Goal: Information Seeking & Learning: Check status

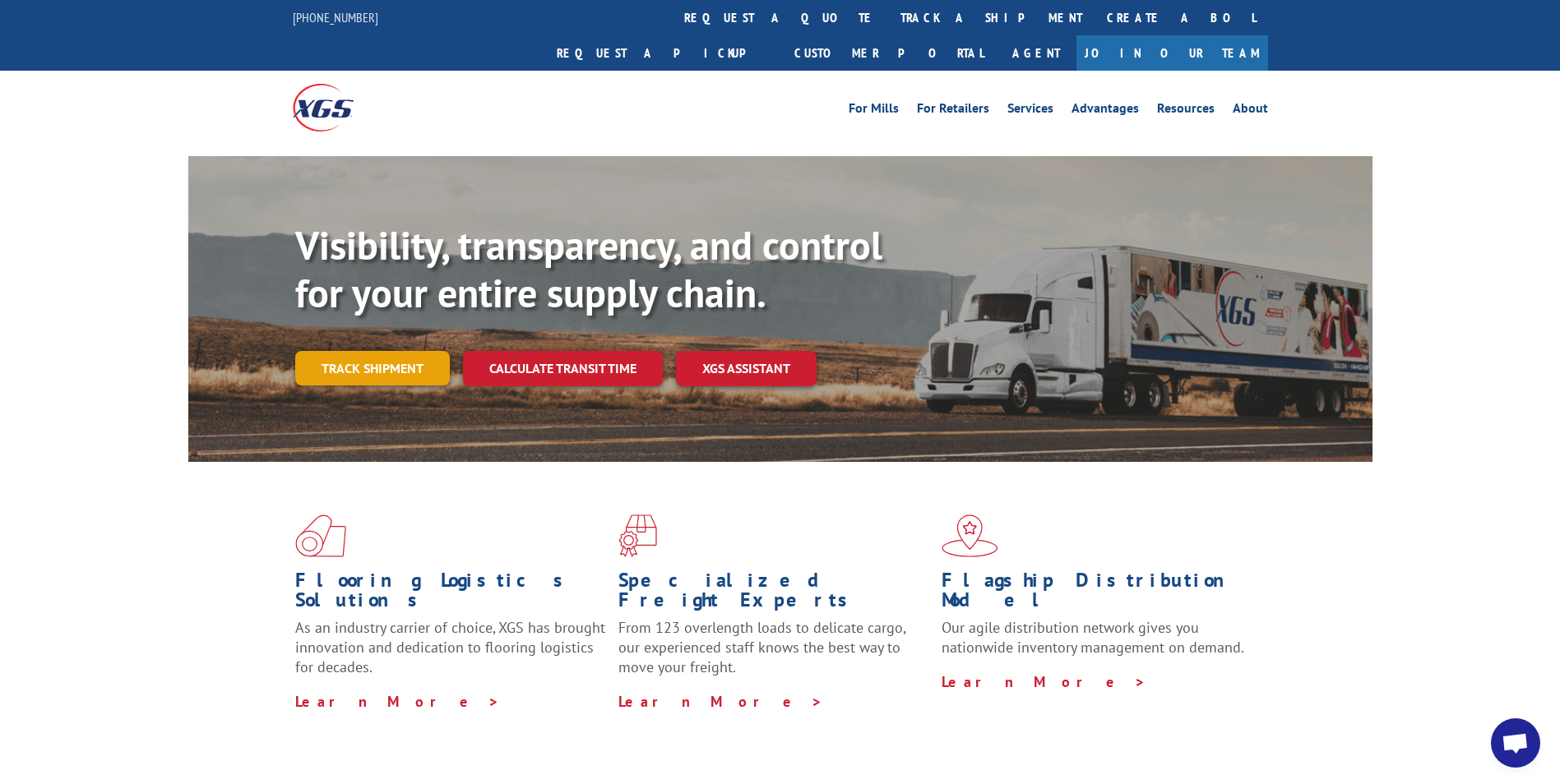
click at [349, 351] on link "Track shipment" at bounding box center [372, 368] width 155 height 35
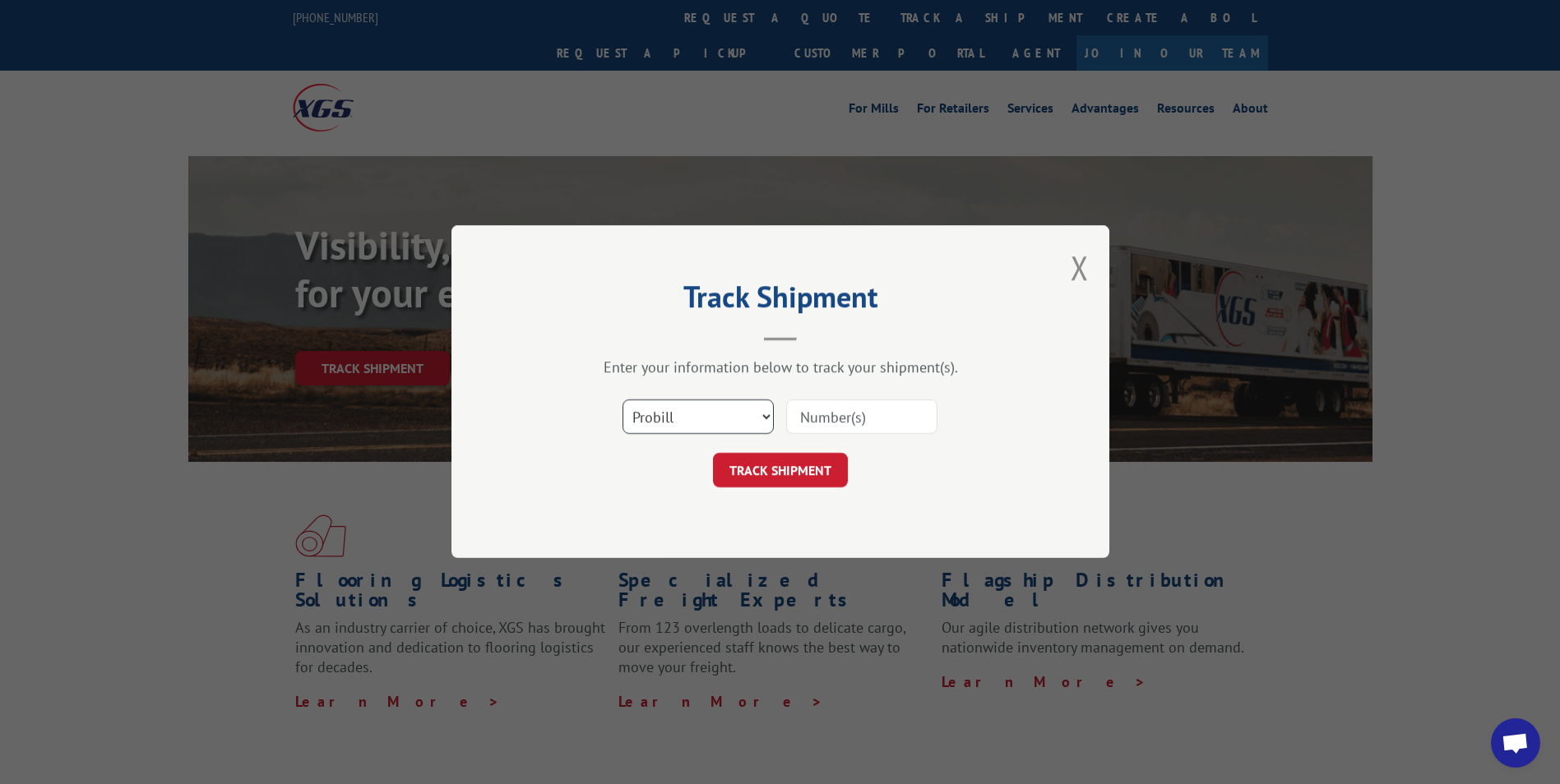
click at [738, 423] on select "Select category... Probill BOL PO" at bounding box center [697, 418] width 151 height 35
select select "bol"
click at [622, 400] on select "Select category... Probill BOL PO" at bounding box center [697, 418] width 151 height 35
click at [863, 431] on input at bounding box center [862, 418] width 151 height 35
paste input "3377029"
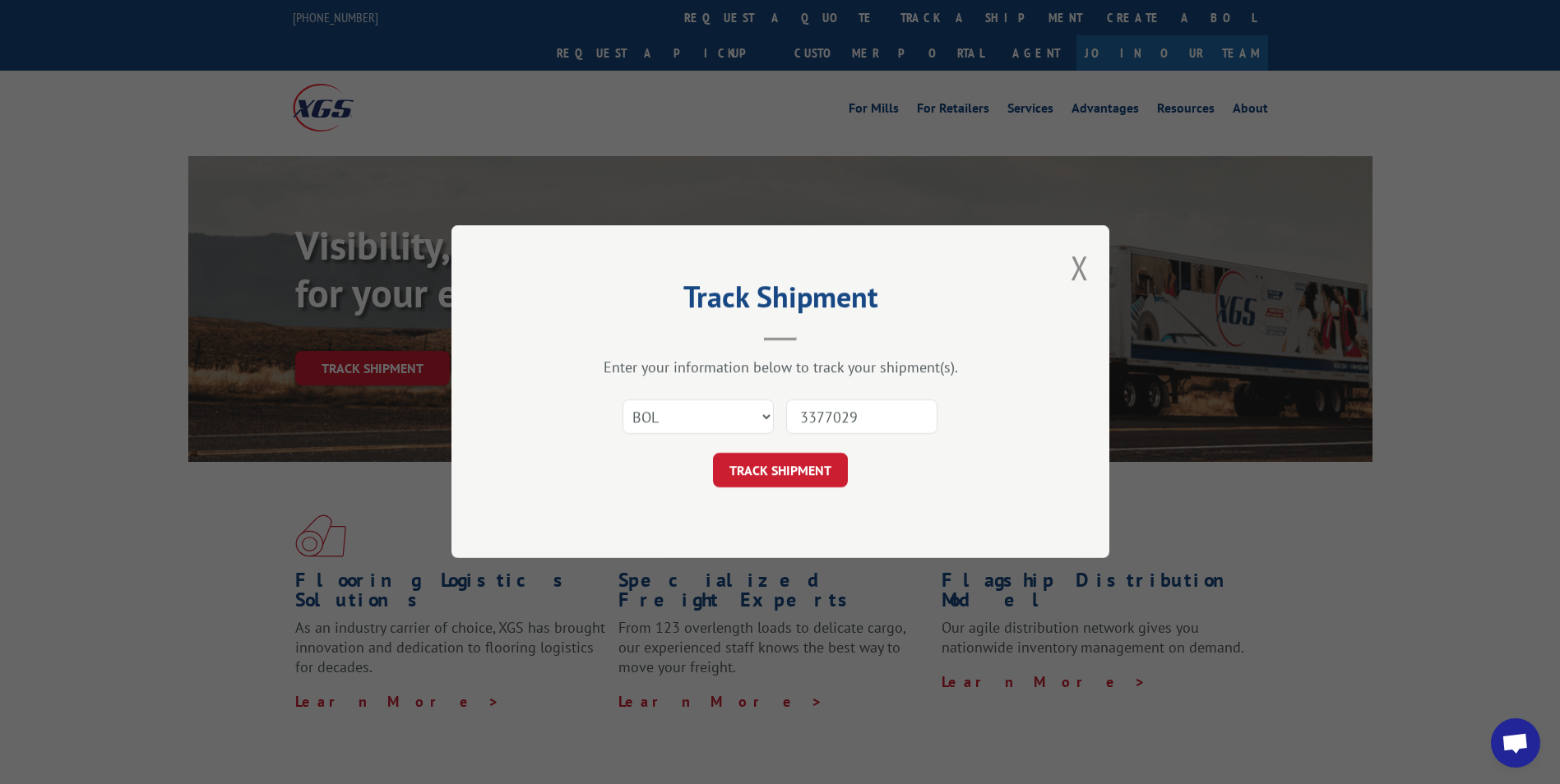
type input "3377029"
click at [737, 420] on select "Select category... Probill BOL PO" at bounding box center [697, 418] width 151 height 35
click at [811, 469] on button "TRACK SHIPMENT" at bounding box center [780, 471] width 134 height 35
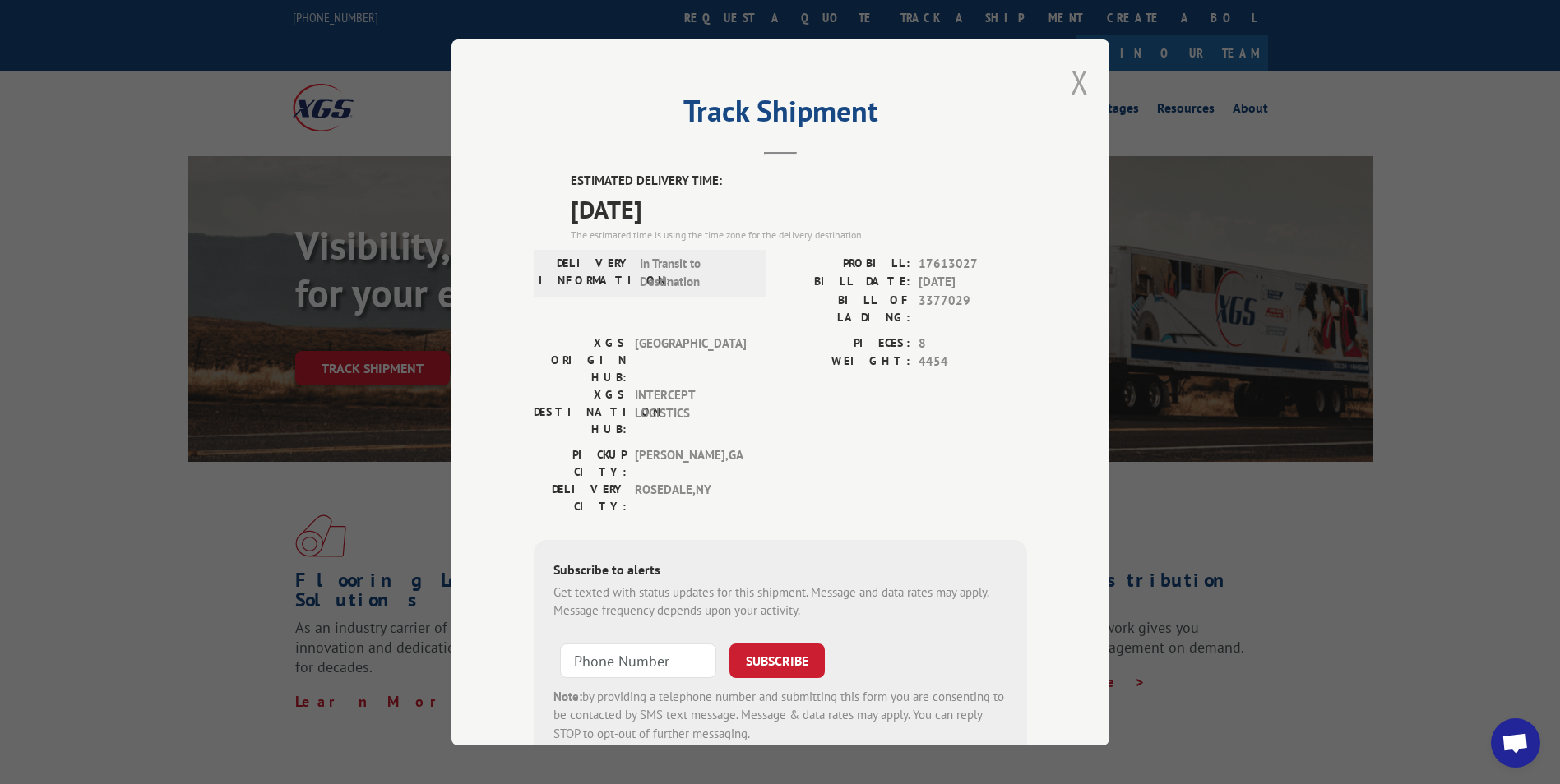
click at [1080, 101] on button "Close modal" at bounding box center [1079, 81] width 18 height 44
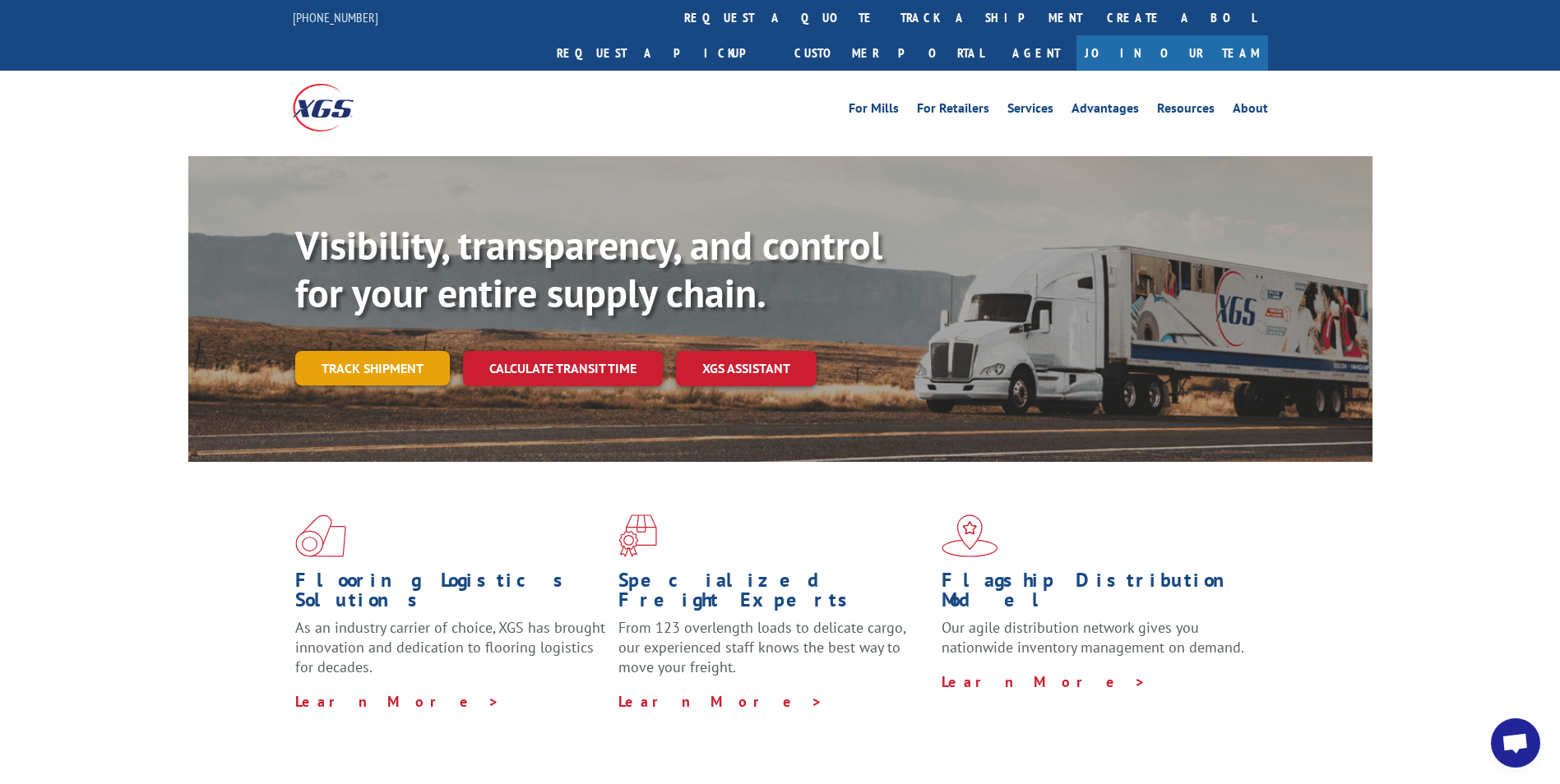
click at [427, 351] on link "Track shipment" at bounding box center [372, 368] width 155 height 35
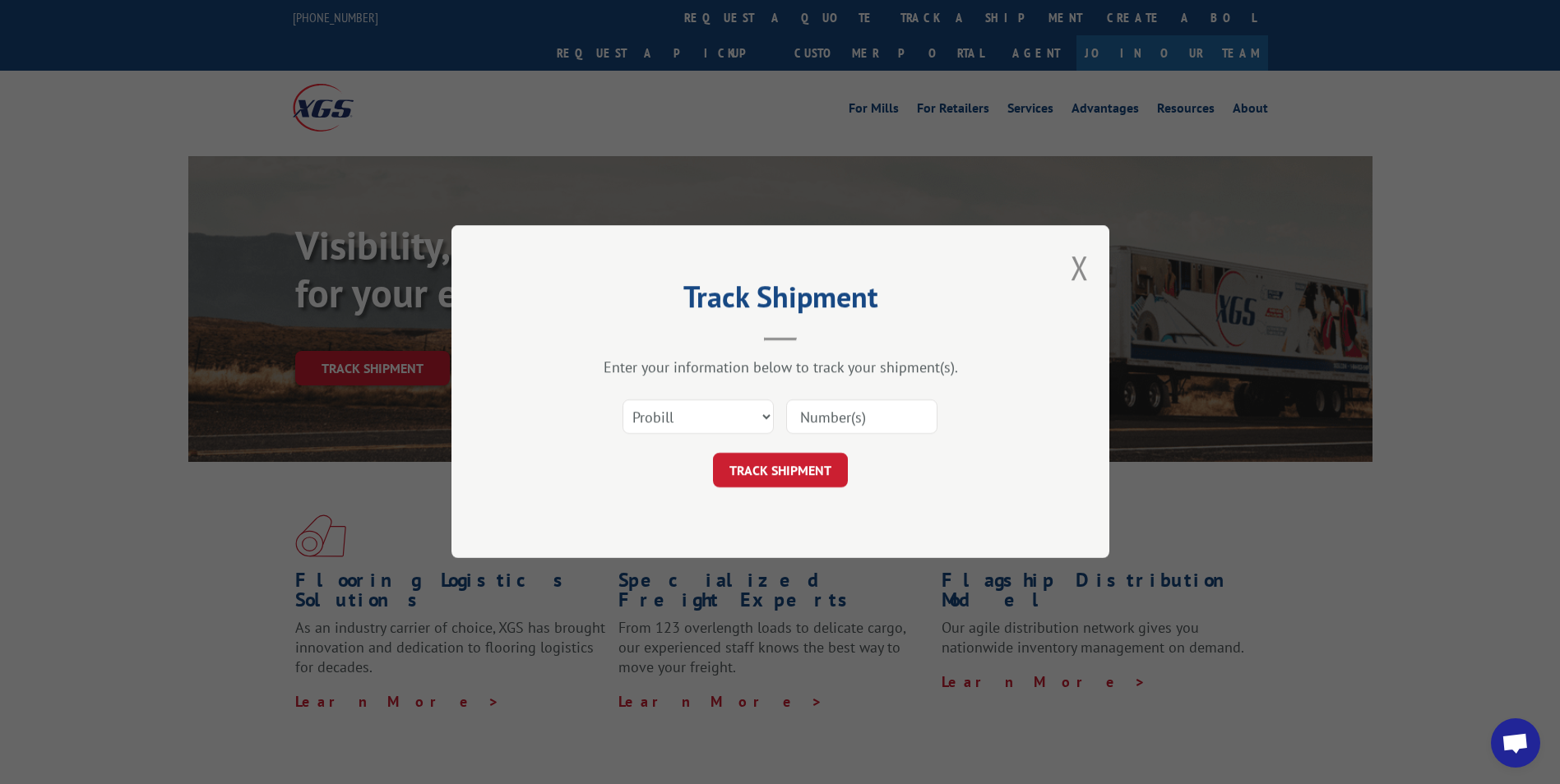
click at [865, 404] on input at bounding box center [862, 418] width 151 height 35
paste input "3377029"
type input "3377029"
click at [750, 426] on select "Select category... Probill BOL PO" at bounding box center [697, 418] width 151 height 35
select select "bol"
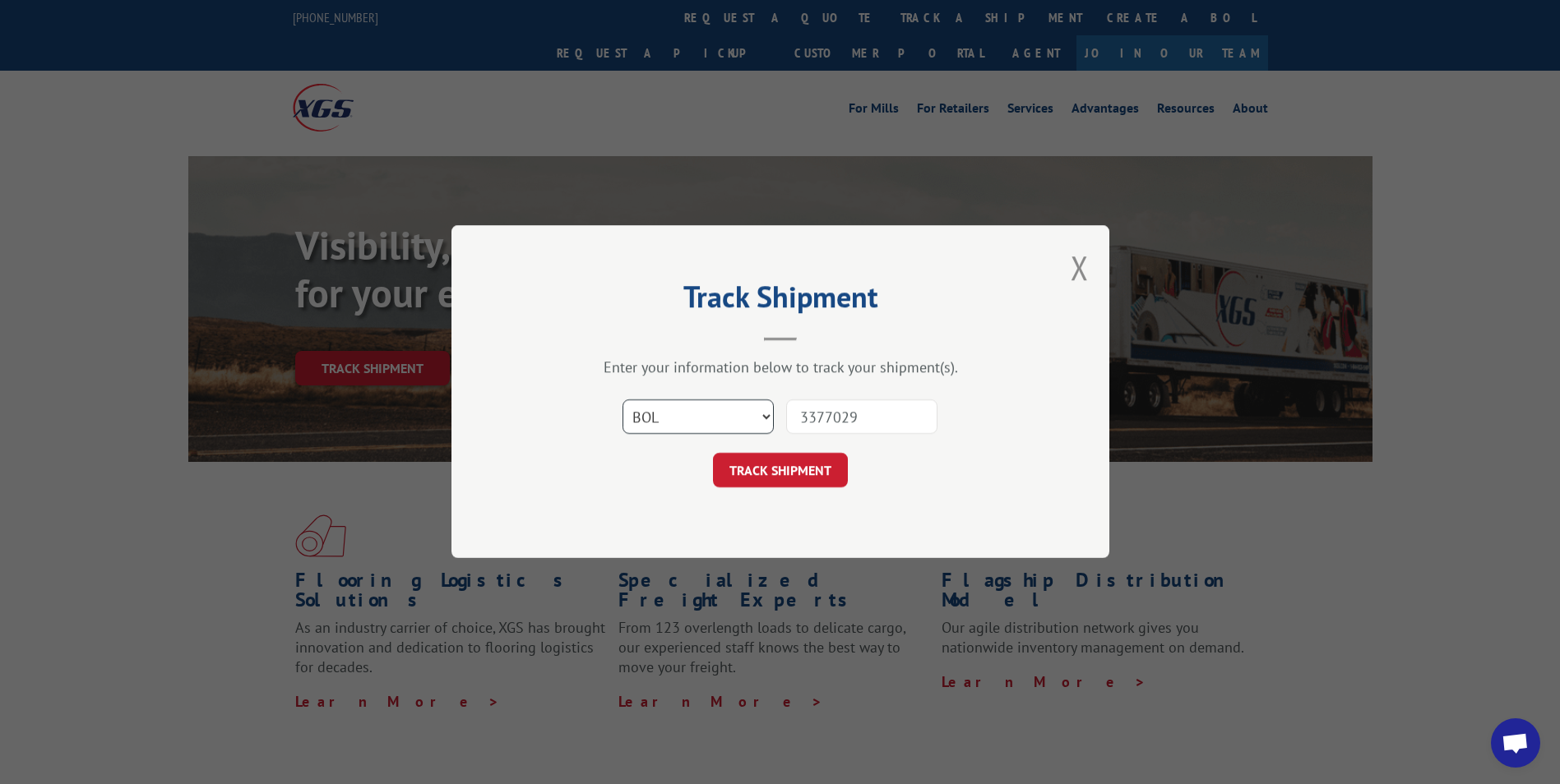
click at [622, 400] on select "Select category... Probill BOL PO" at bounding box center [697, 418] width 151 height 35
click at [802, 476] on button "TRACK SHIPMENT" at bounding box center [780, 471] width 134 height 35
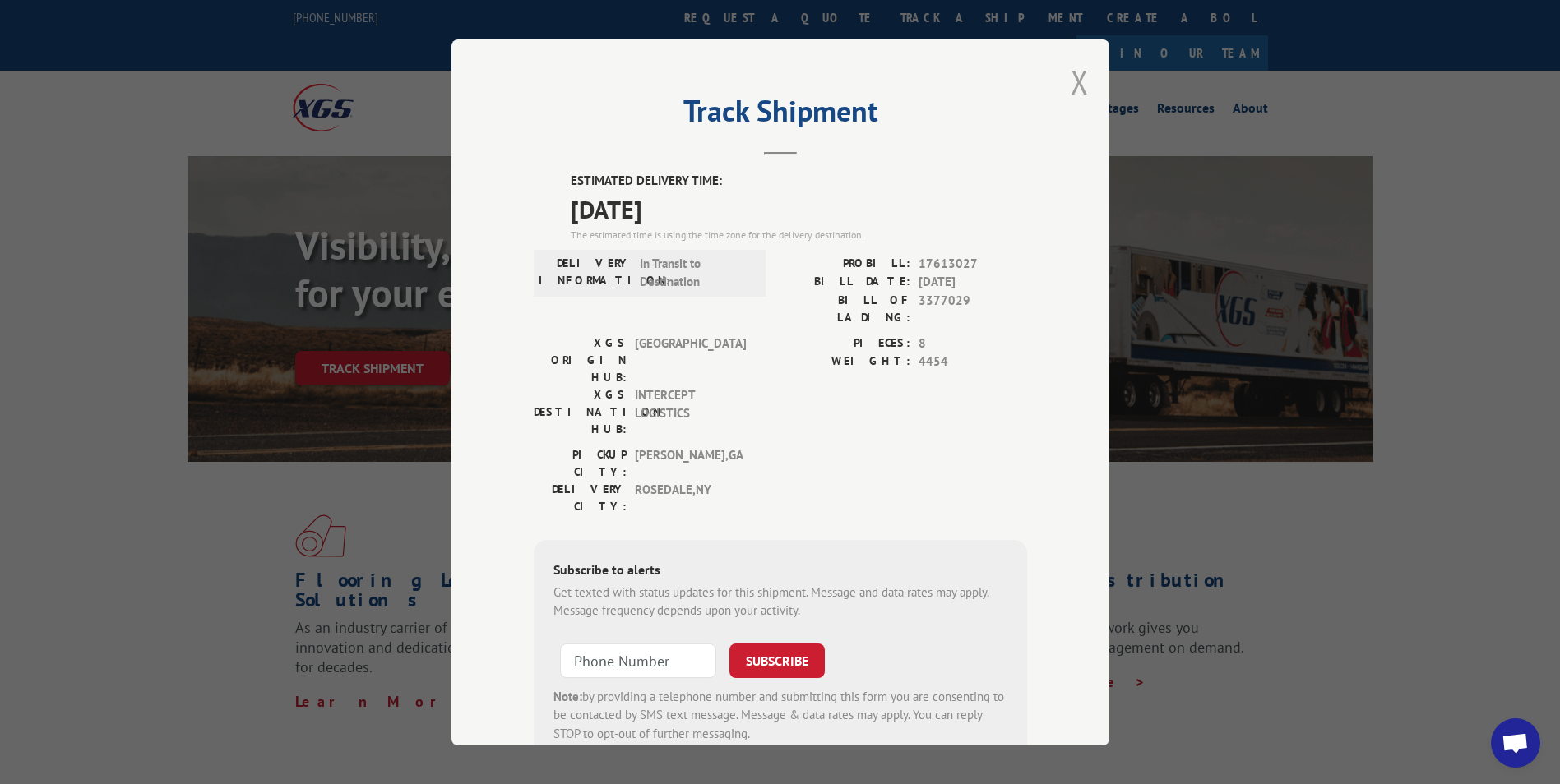
click at [1076, 82] on button "Close modal" at bounding box center [1079, 81] width 18 height 44
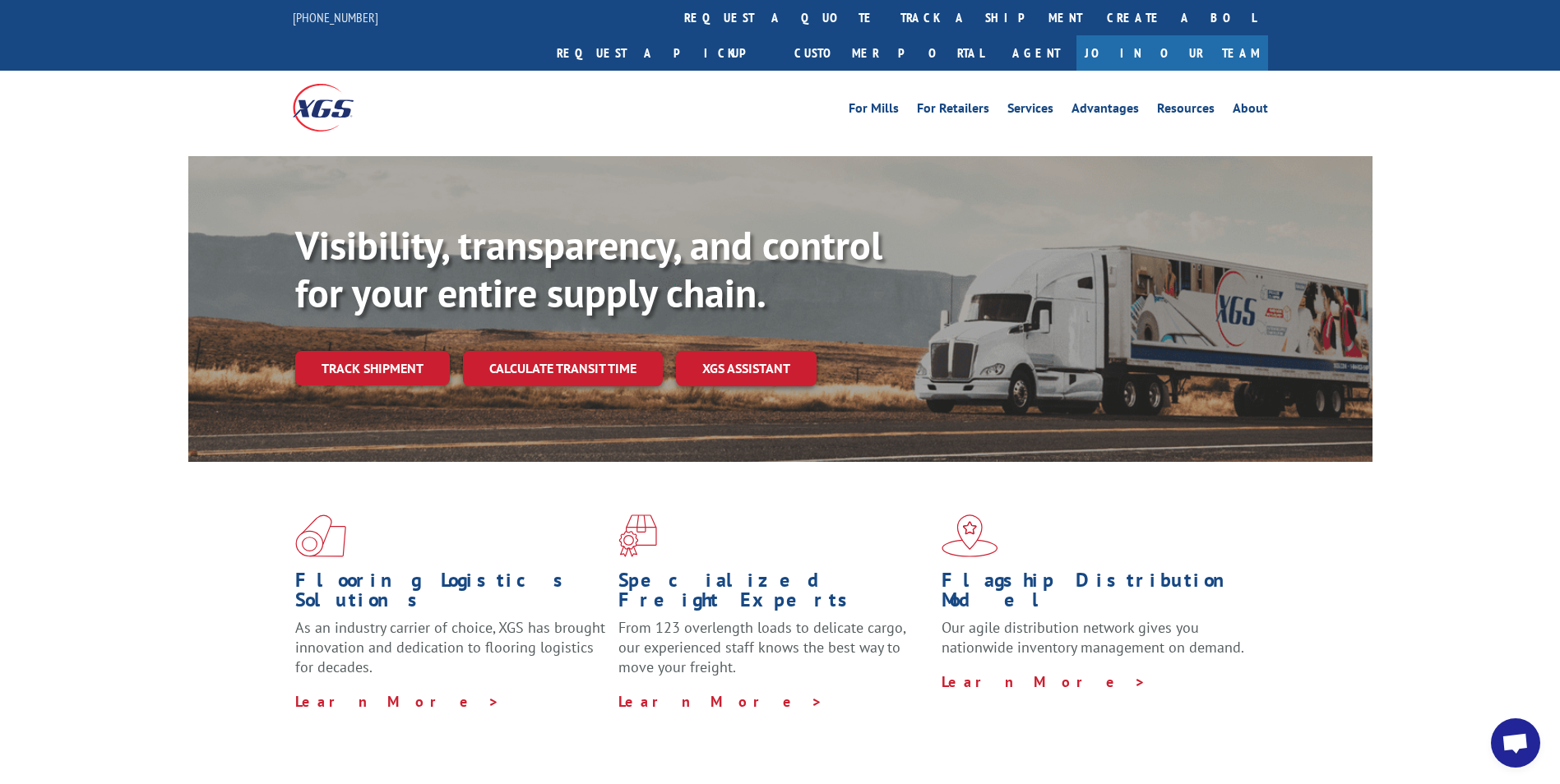
click at [335, 351] on link "Track shipment" at bounding box center [372, 368] width 155 height 35
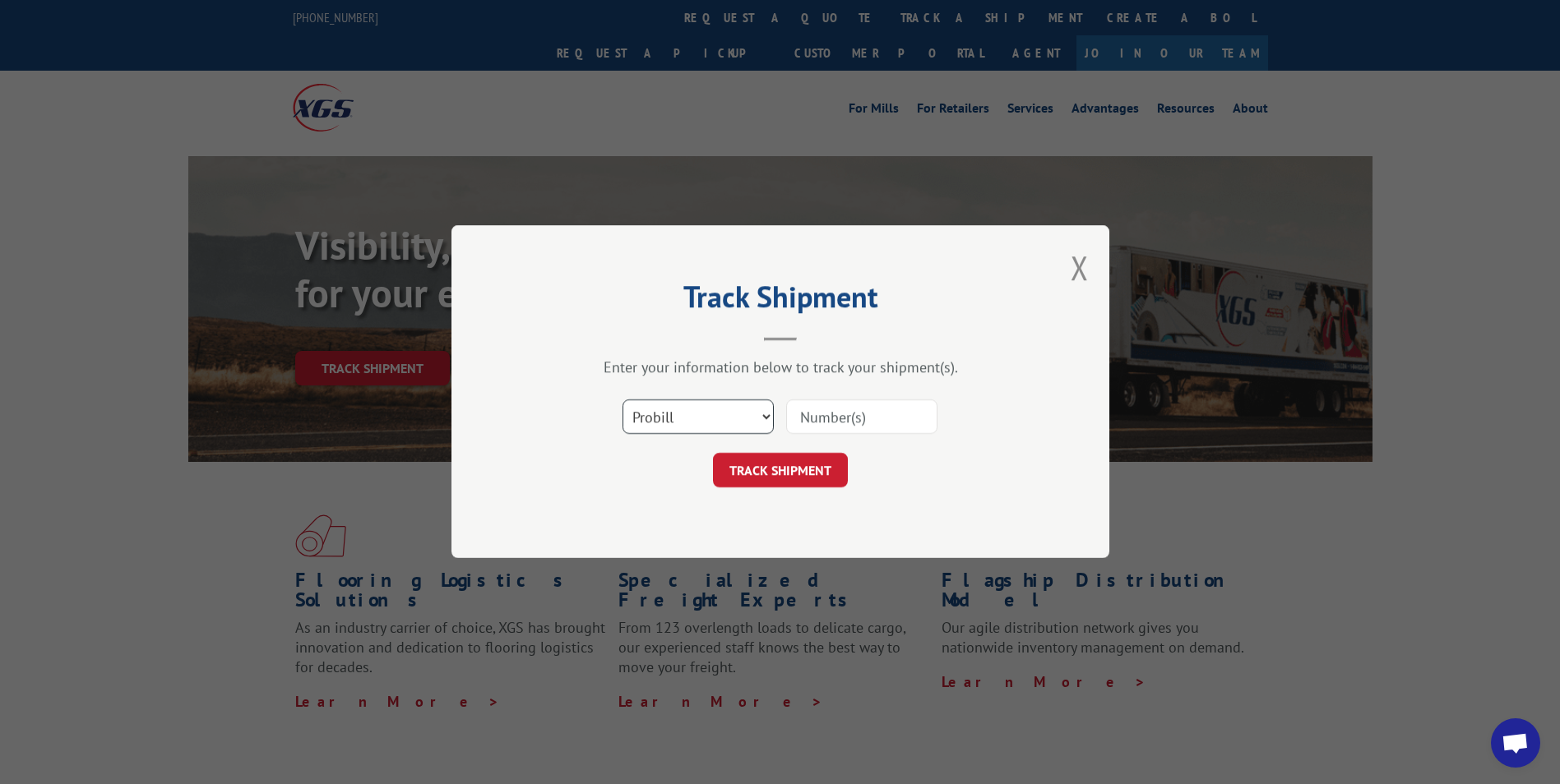
click at [727, 414] on select "Select category... Probill BOL PO" at bounding box center [697, 418] width 151 height 35
select select "bol"
click at [622, 400] on select "Select category... Probill BOL PO" at bounding box center [697, 418] width 151 height 35
click at [926, 408] on input at bounding box center [862, 418] width 151 height 35
paste input "3377029"
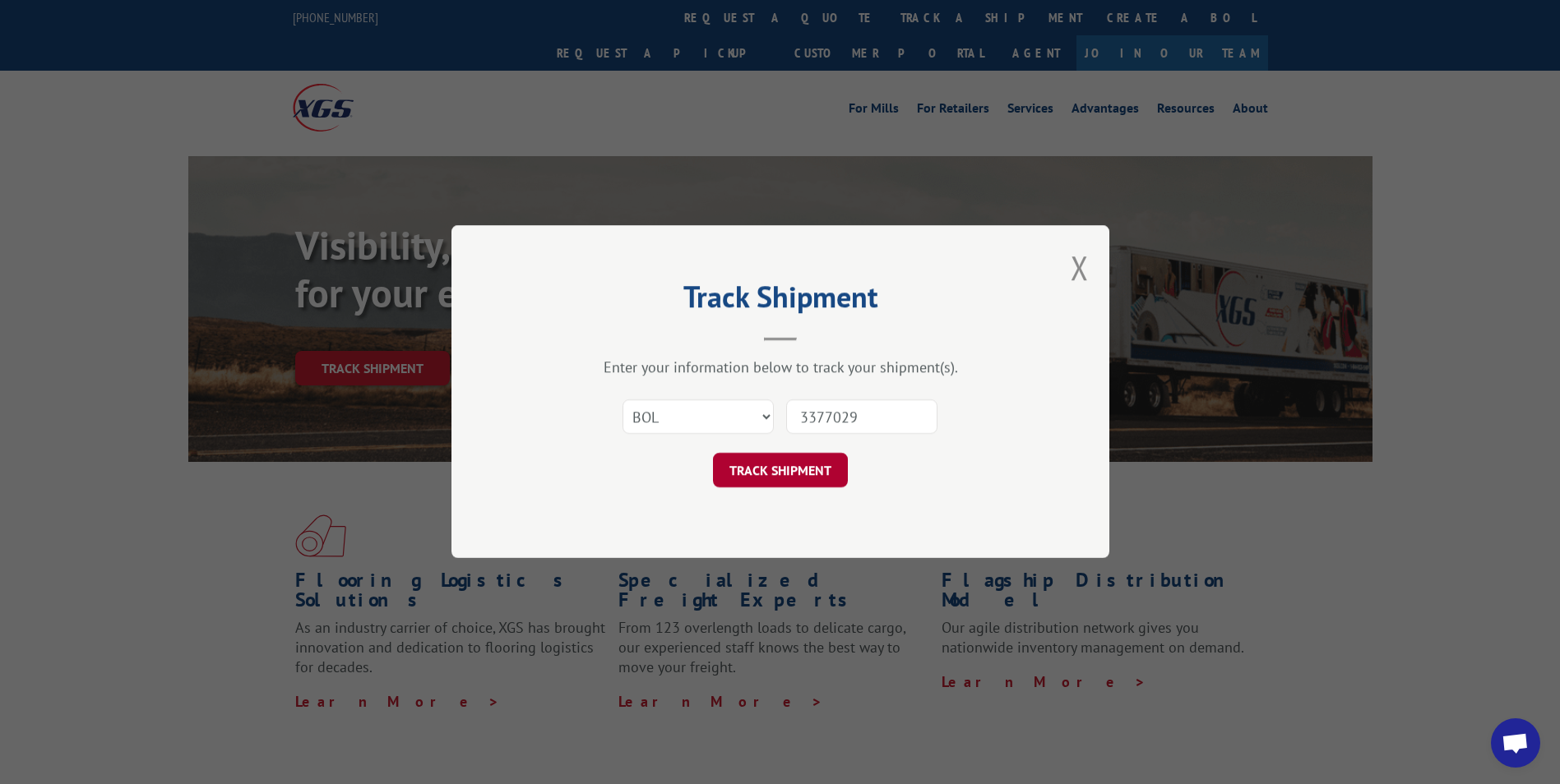
type input "3377029"
click at [825, 474] on button "TRACK SHIPMENT" at bounding box center [780, 471] width 134 height 35
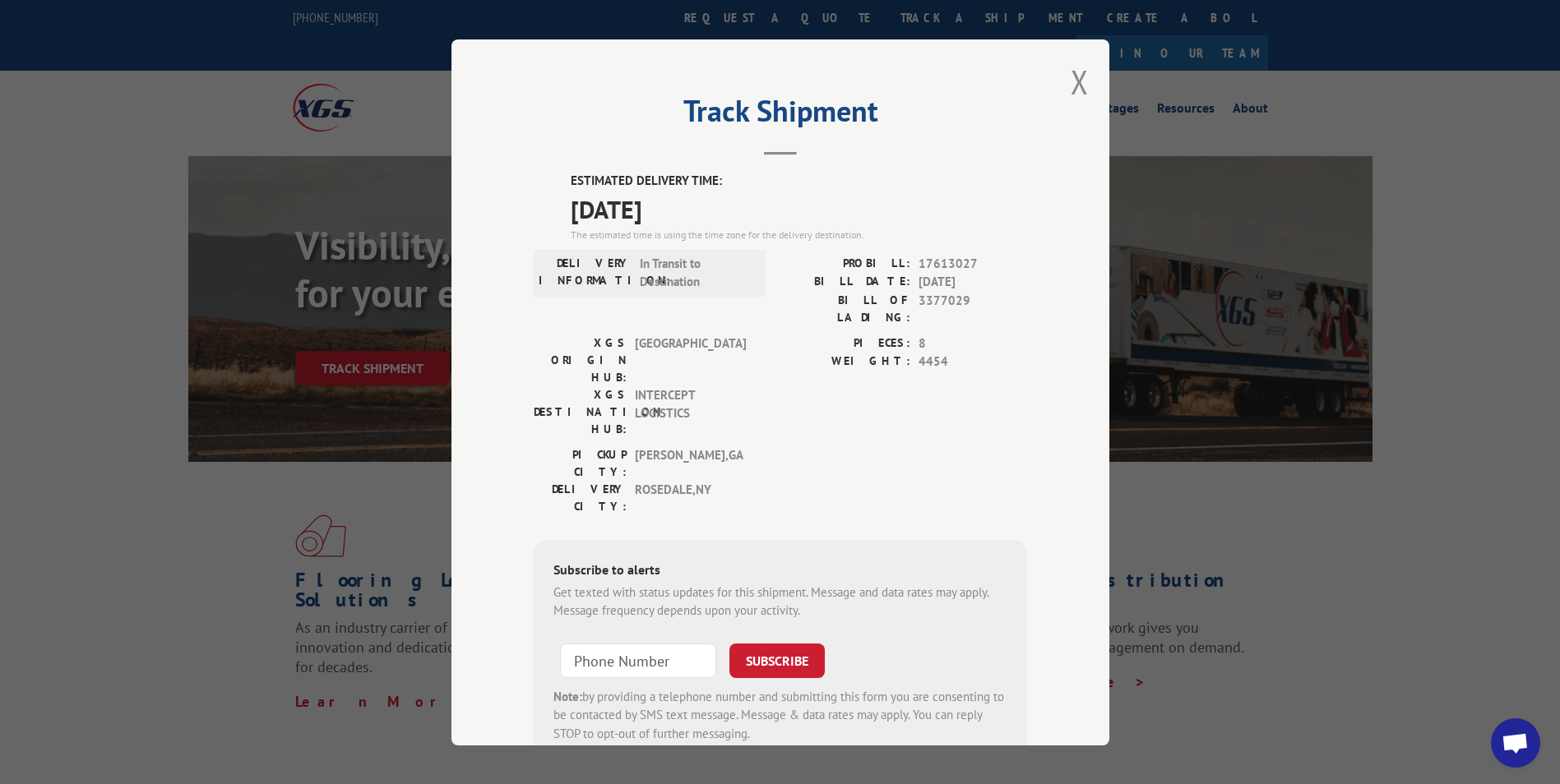
click at [1063, 82] on div "Track Shipment ESTIMATED DELIVERY TIME: [DATE] The estimated time is using the …" at bounding box center [780, 392] width 658 height 706
click at [1077, 102] on button "Close modal" at bounding box center [1079, 81] width 18 height 44
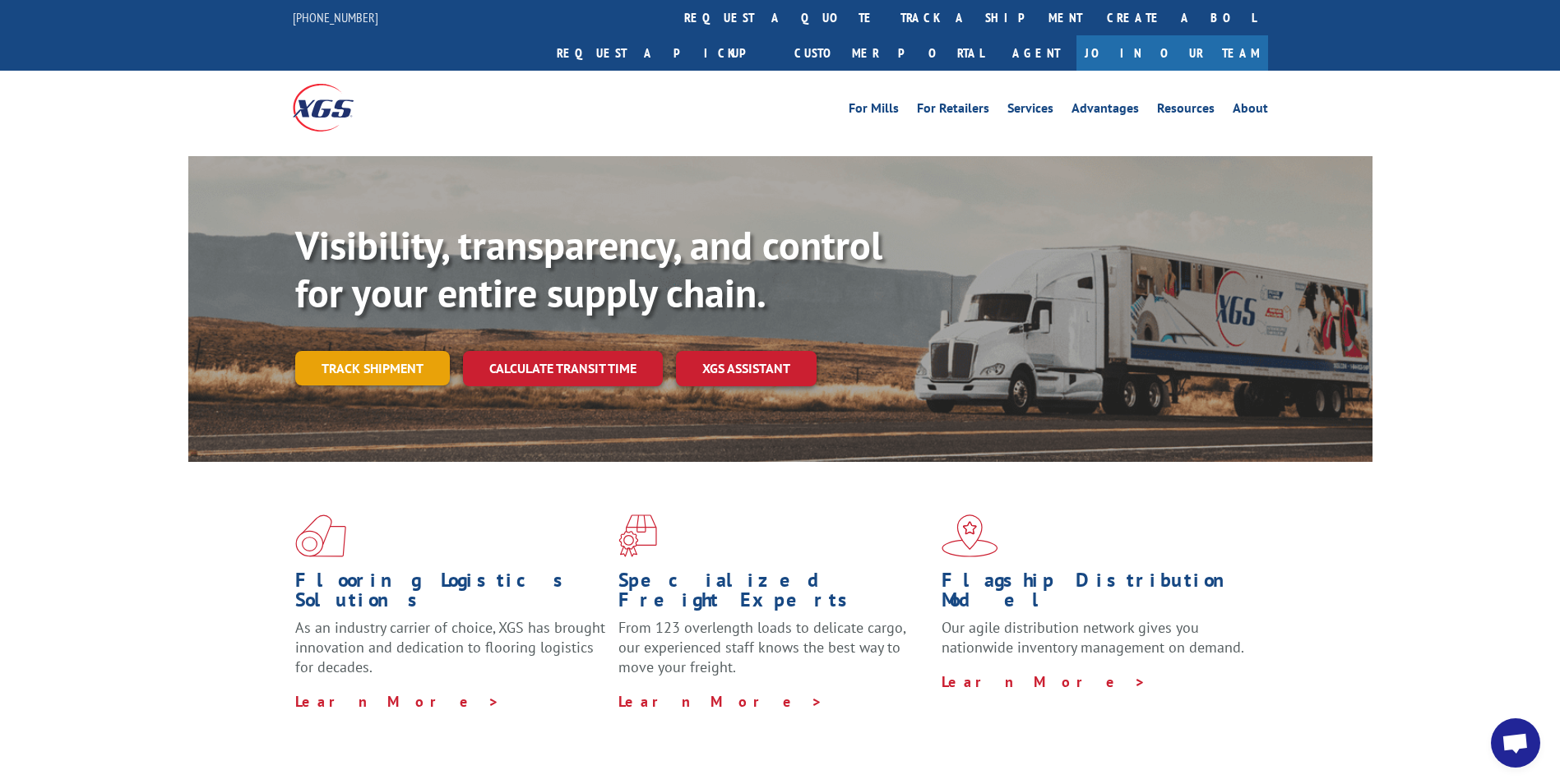
click at [422, 351] on link "Track shipment" at bounding box center [372, 368] width 155 height 35
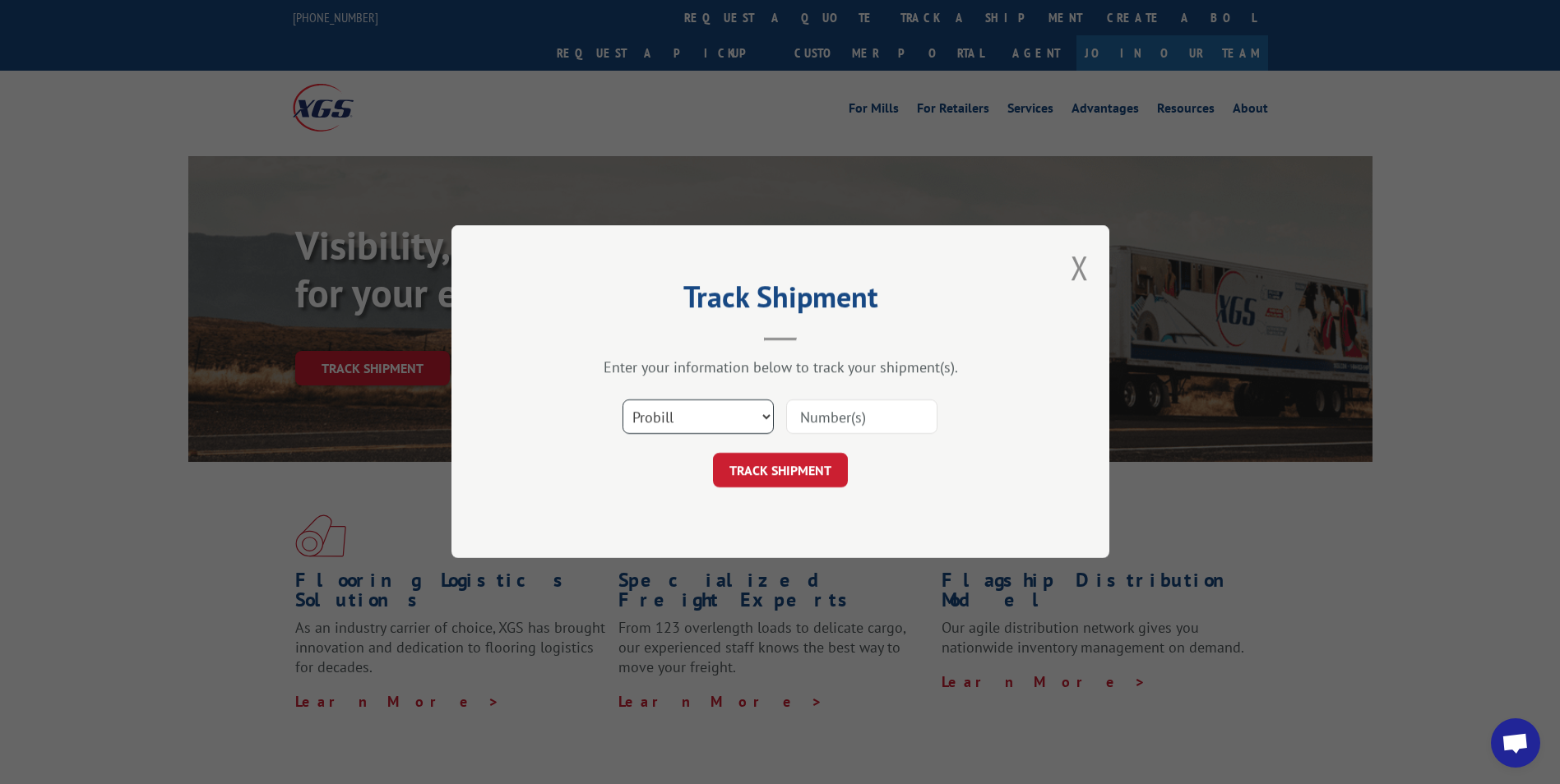
click at [770, 426] on select "Select category... Probill BOL PO" at bounding box center [697, 418] width 151 height 35
select select "bol"
click at [622, 400] on select "Select category... Probill BOL PO" at bounding box center [697, 418] width 151 height 35
click at [825, 420] on input at bounding box center [862, 418] width 151 height 35
paste input "3373498"
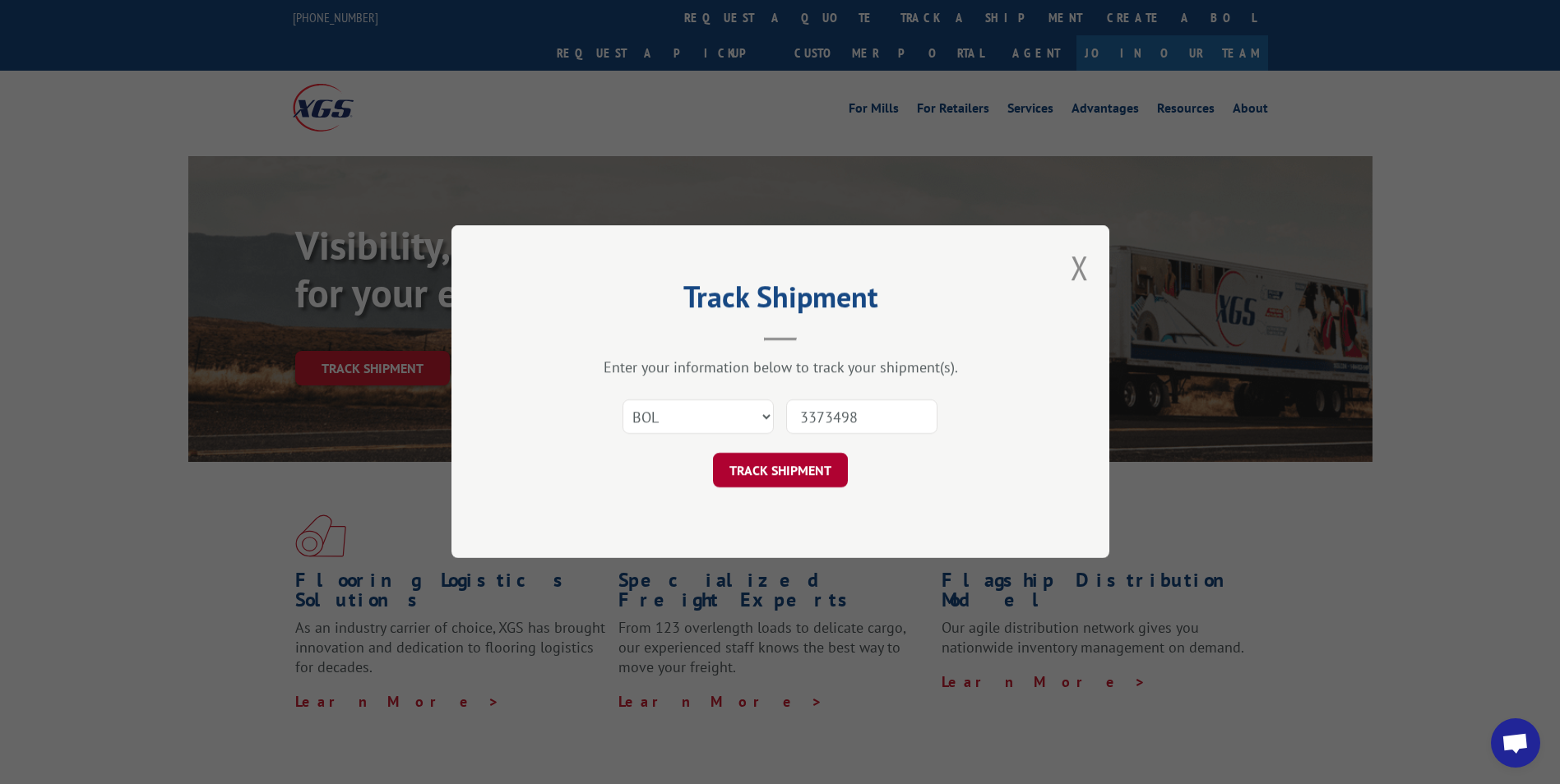
type input "3373498"
click at [807, 470] on button "TRACK SHIPMENT" at bounding box center [780, 471] width 134 height 35
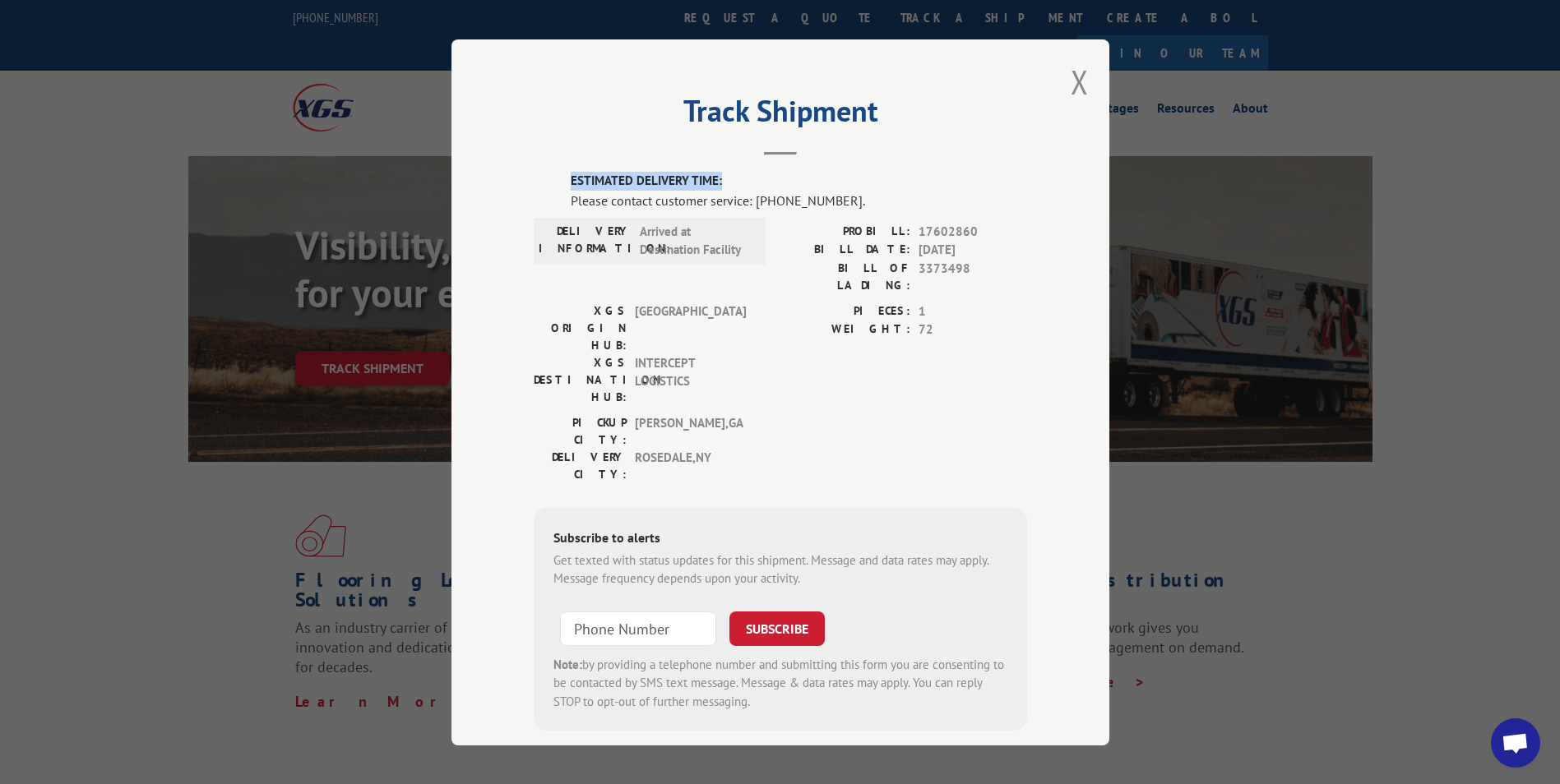
drag, startPoint x: 1143, startPoint y: 69, endPoint x: 1032, endPoint y: 163, distance: 145.5
click at [1032, 163] on div "Track Shipment ESTIMATED DELIVERY TIME: Please contact customer service: [PHONE…" at bounding box center [780, 392] width 1560 height 784
click at [781, 220] on div "ESTIMATED DELIVERY TIME: Please contact customer service: [PHONE_NUMBER]. DELIV…" at bounding box center [780, 451] width 493 height 559
click at [1085, 94] on div "Track Shipment ESTIMATED DELIVERY TIME: Please contact customer service: [PHONE…" at bounding box center [780, 392] width 658 height 706
click at [1072, 96] on button "Close modal" at bounding box center [1079, 81] width 18 height 44
